Goal: Information Seeking & Learning: Learn about a topic

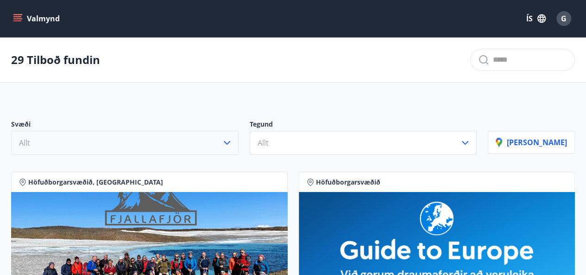
click at [233, 146] on icon "button" at bounding box center [227, 142] width 11 height 11
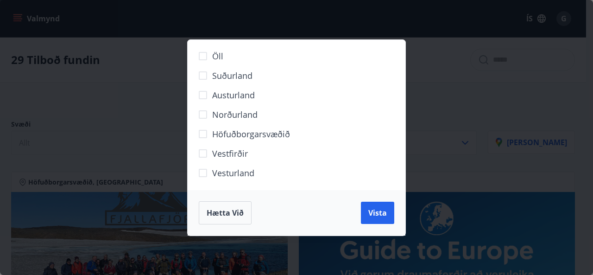
click at [243, 77] on span "Suðurland" at bounding box center [232, 76] width 40 height 12
click at [380, 210] on span "Vista" at bounding box center [377, 213] width 19 height 10
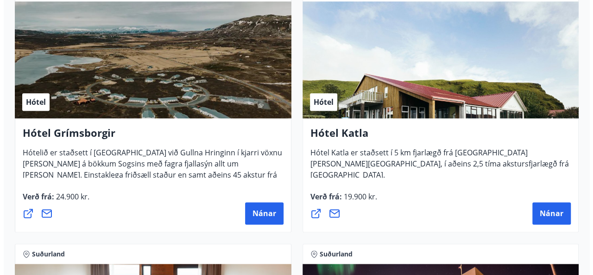
scroll to position [501, 0]
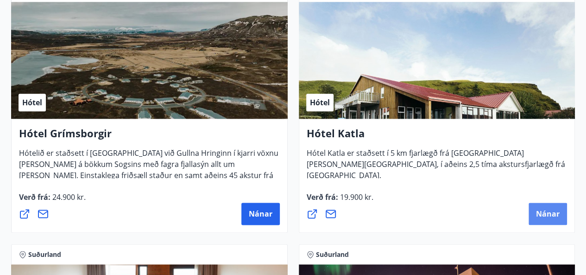
click at [552, 209] on span "Nánar" at bounding box center [548, 214] width 24 height 10
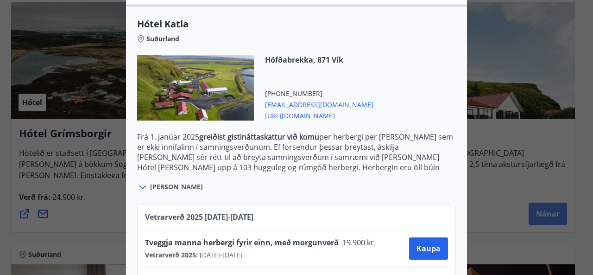
scroll to position [371, 0]
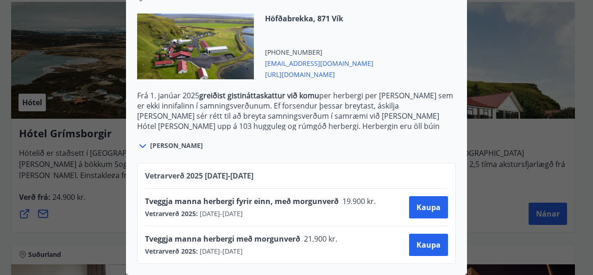
click at [171, 141] on span "[PERSON_NAME]" at bounding box center [176, 145] width 53 height 9
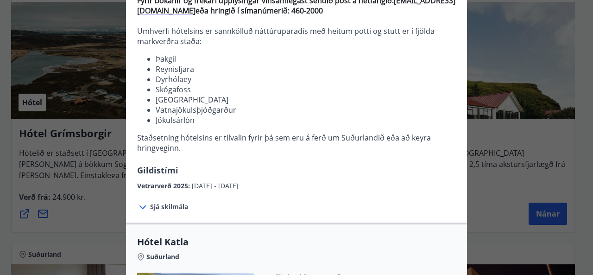
scroll to position [109, 0]
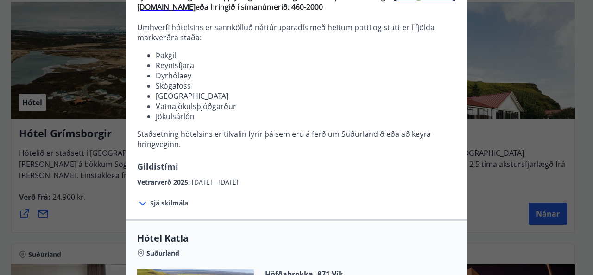
click at [179, 202] on span "Sjá skilmála" at bounding box center [169, 202] width 38 height 9
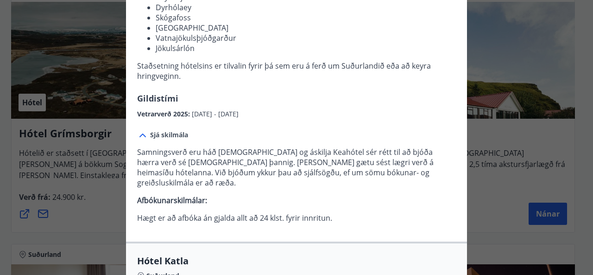
scroll to position [203, 0]
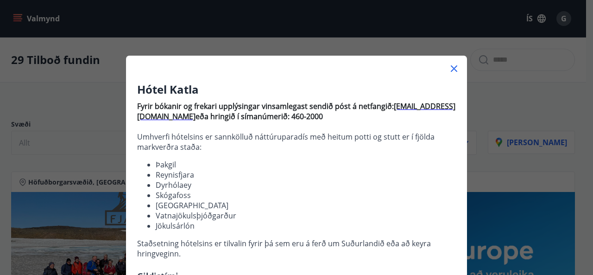
click at [449, 70] on icon at bounding box center [454, 68] width 11 height 11
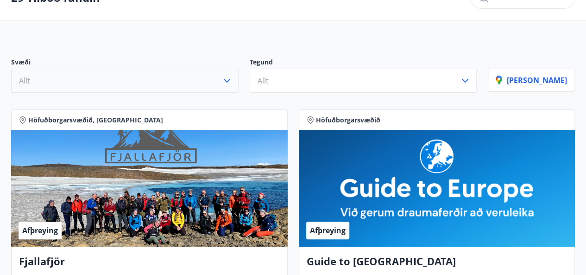
scroll to position [42, 0]
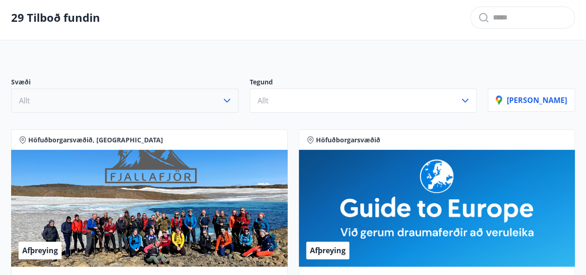
click at [233, 97] on icon "button" at bounding box center [227, 100] width 11 height 11
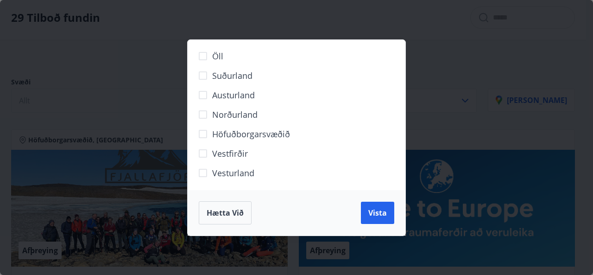
click at [233, 76] on span "Suðurland" at bounding box center [232, 76] width 40 height 12
click at [378, 216] on span "Vista" at bounding box center [377, 213] width 19 height 10
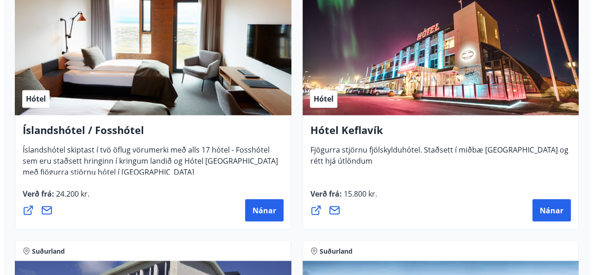
scroll to position [768, 0]
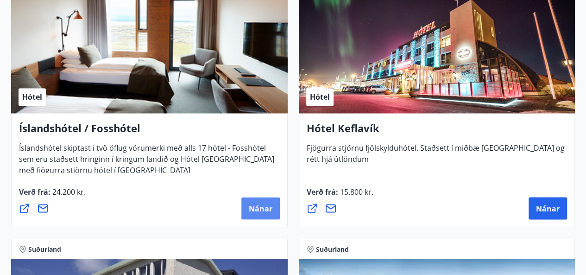
click at [258, 210] on span "Nánar" at bounding box center [261, 208] width 24 height 10
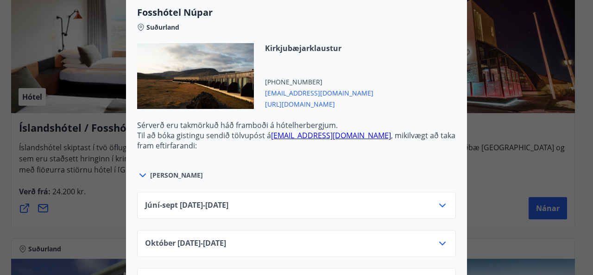
scroll to position [684, 0]
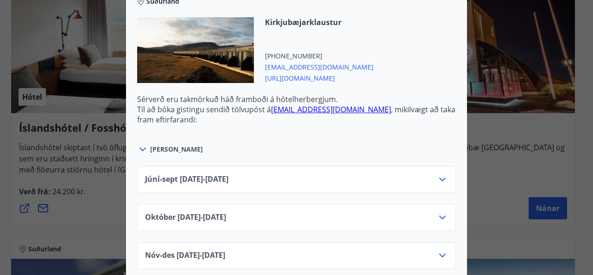
click at [440, 174] on icon at bounding box center [442, 179] width 11 height 11
